Goal: Transaction & Acquisition: Purchase product/service

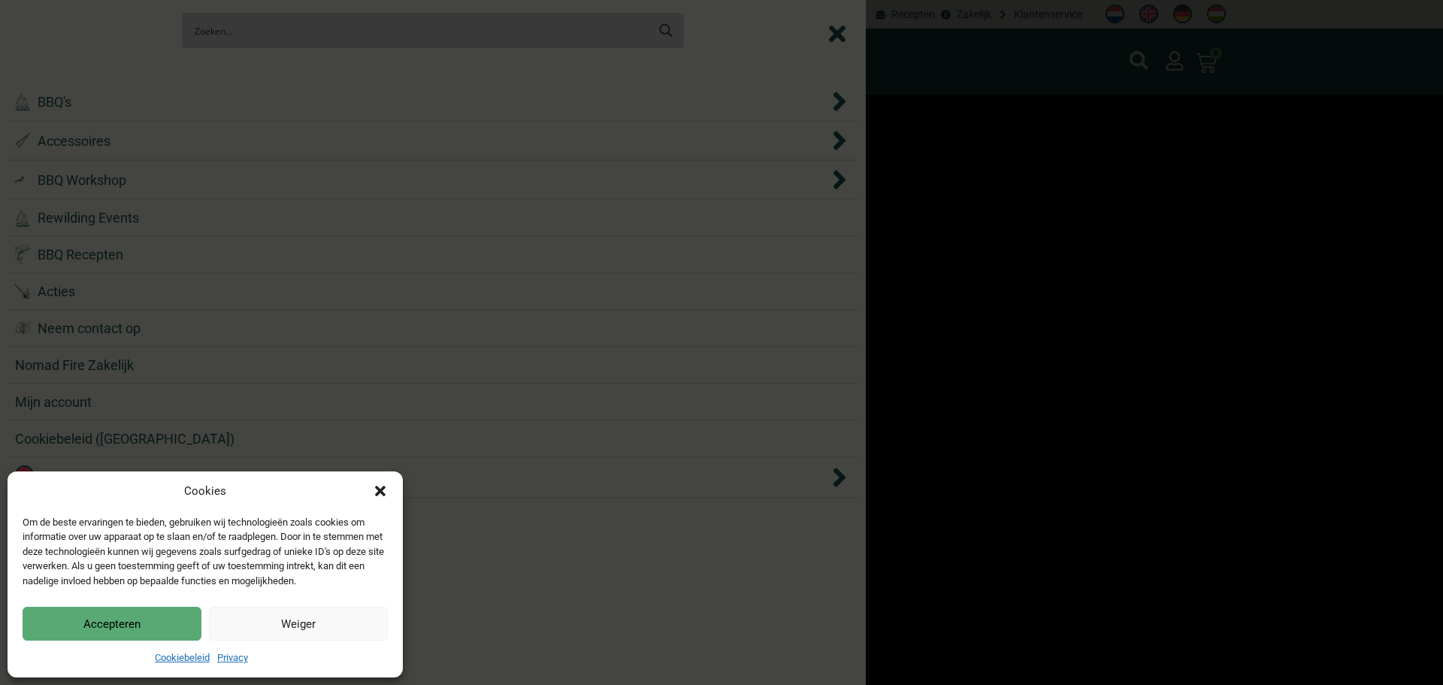
click at [258, 104] on div "Cookies Om de beste ervaringen te bieden, gebruiken wij technologieën zoals coo…" at bounding box center [721, 342] width 1443 height 685
click at [259, 106] on div "Cookies Om de beste ervaringen te bieden, gebruiken wij technologieën zoals coo…" at bounding box center [721, 342] width 1443 height 685
click at [382, 497] on icon "Dialog sluiten" at bounding box center [380, 490] width 15 height 15
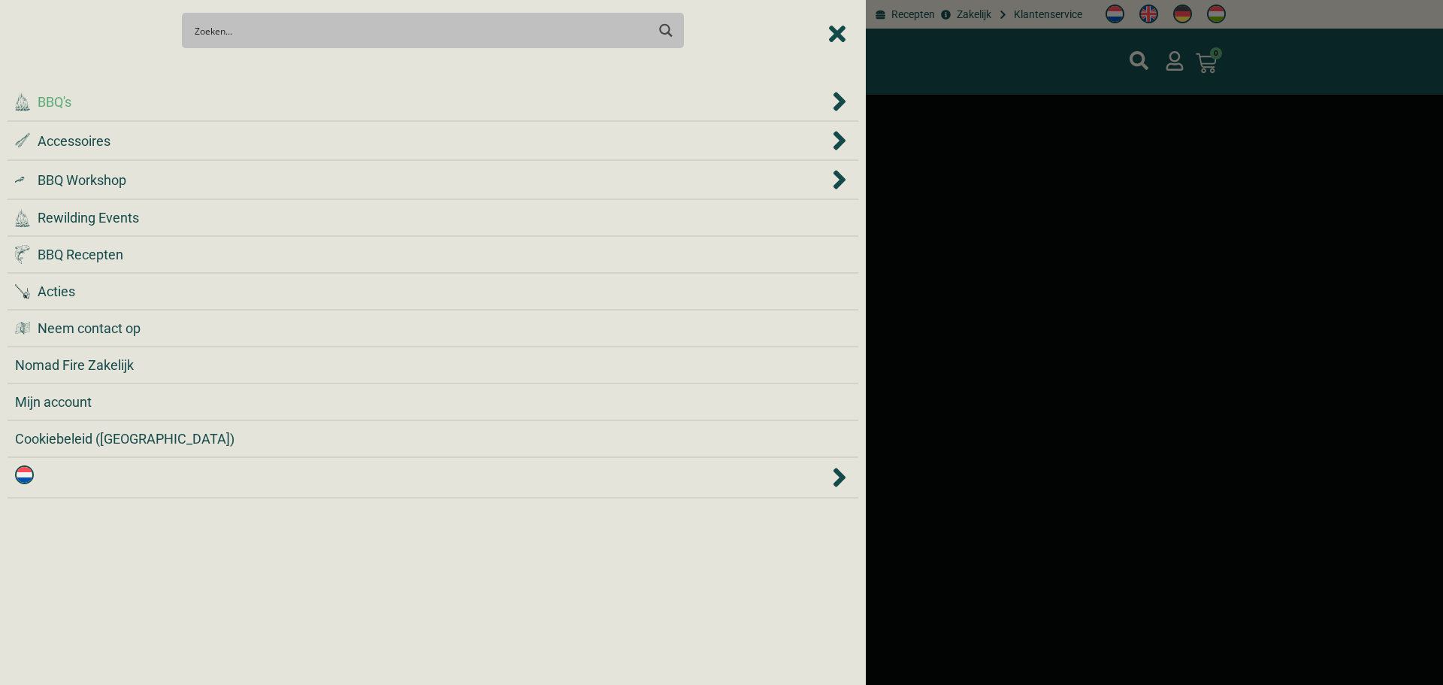
click at [323, 107] on div ".cls-1 { fill: #042e2c; } BBQ's" at bounding box center [422, 102] width 814 height 20
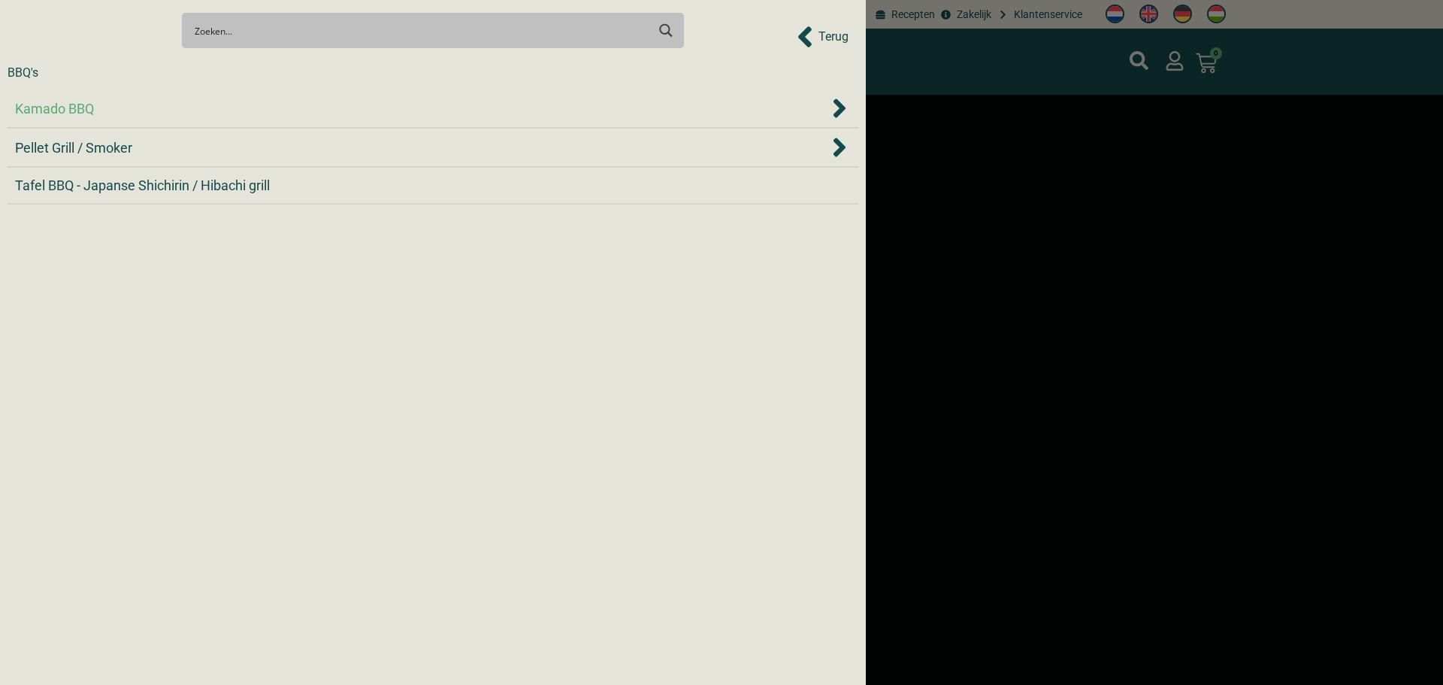
click at [233, 104] on div "Kamado BBQ" at bounding box center [422, 108] width 814 height 20
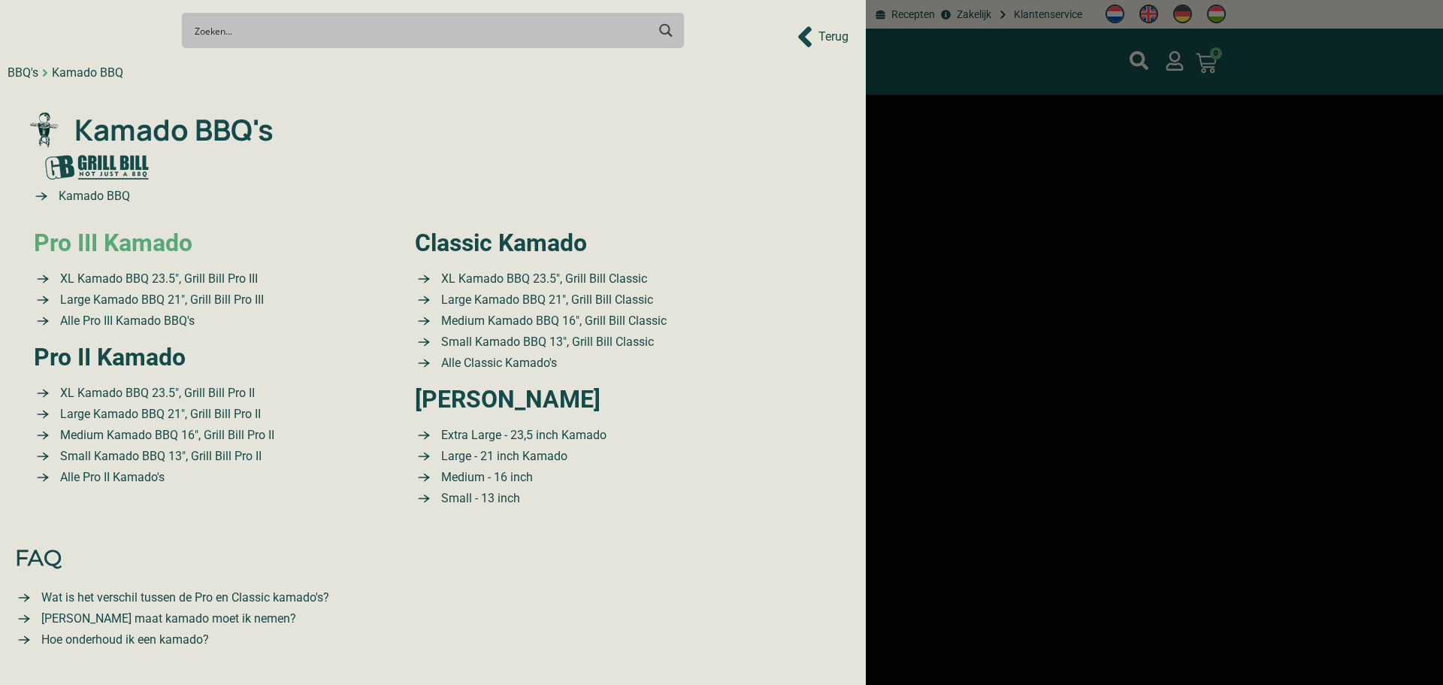
click at [169, 243] on link "Pro III Kamado" at bounding box center [113, 242] width 159 height 29
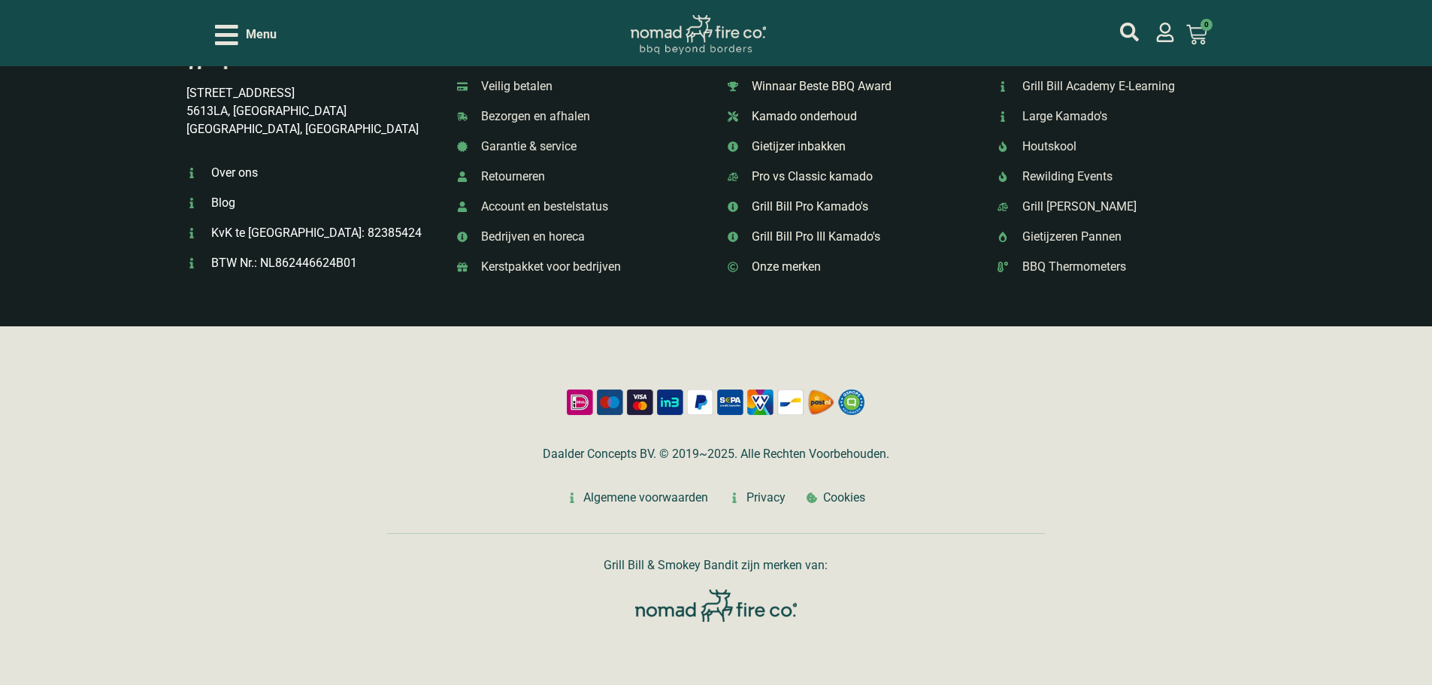
scroll to position [2334, 0]
